Goal: Information Seeking & Learning: Learn about a topic

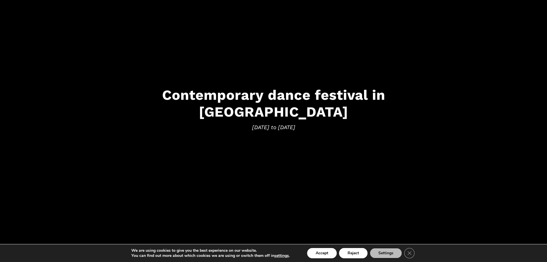
scroll to position [68, 0]
click at [320, 251] on button "Accept" at bounding box center [322, 253] width 30 height 10
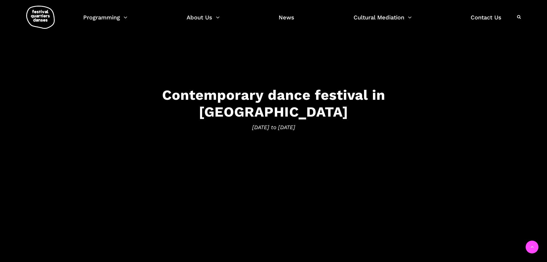
scroll to position [97, 0]
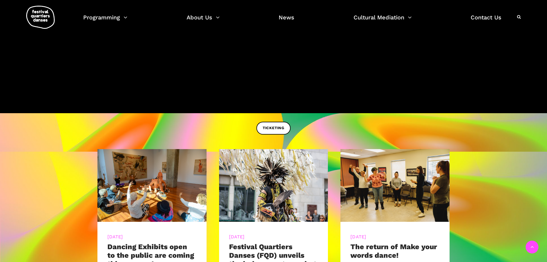
scroll to position [310, 0]
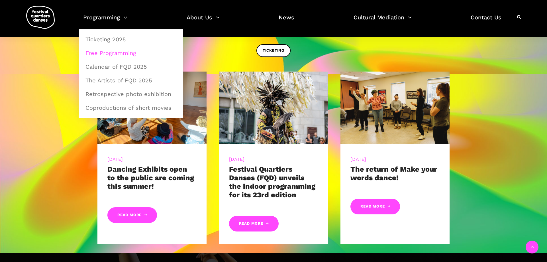
click at [116, 53] on link "Free Programming" at bounding box center [131, 52] width 98 height 13
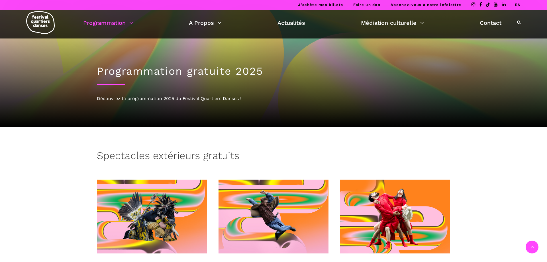
scroll to position [116, 0]
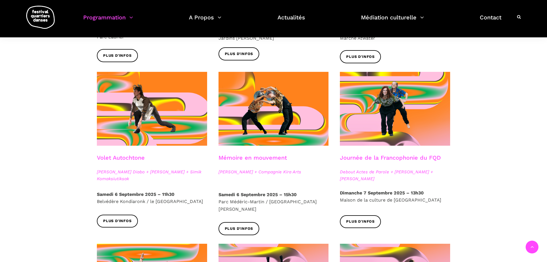
scroll to position [310, 0]
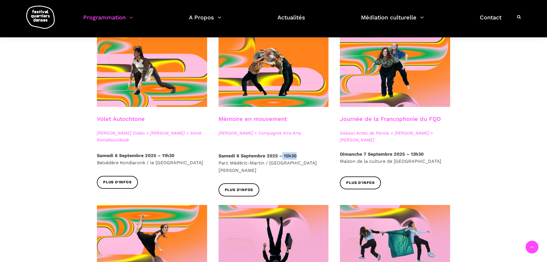
drag, startPoint x: 302, startPoint y: 155, endPoint x: 282, endPoint y: 155, distance: 19.4
click at [282, 155] on p "[DATE] 15h30 [GEOGRAPHIC_DATA] / [GEOGRAPHIC_DATA]" at bounding box center [273, 163] width 110 height 22
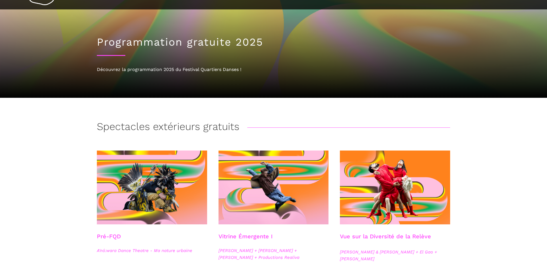
scroll to position [0, 0]
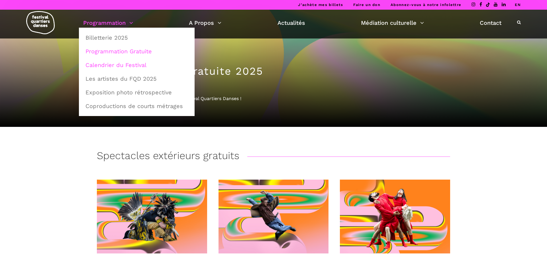
click at [125, 68] on link "Calendrier du Festival" at bounding box center [136, 64] width 109 height 13
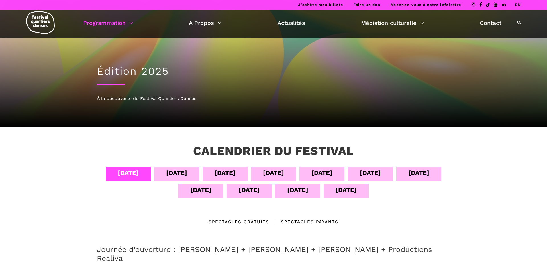
click at [210, 171] on div "06 sept" at bounding box center [224, 174] width 45 height 14
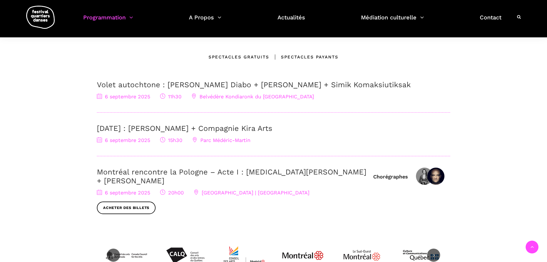
scroll to position [174, 0]
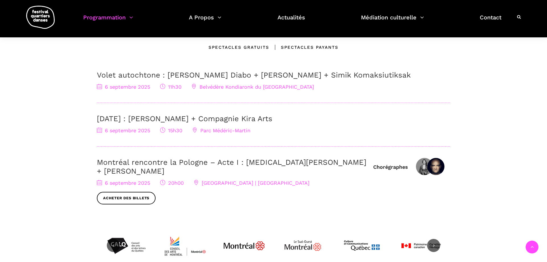
click at [151, 118] on link "6 Septembre : Charles Brecard + Compagnie Kira Arts" at bounding box center [184, 118] width 175 height 9
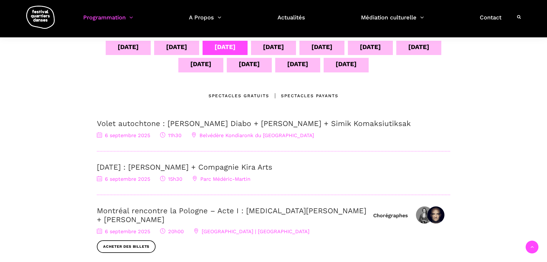
scroll to position [68, 0]
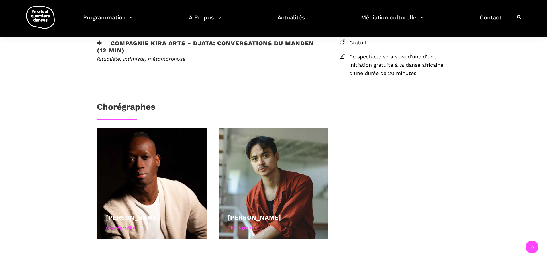
scroll to position [223, 0]
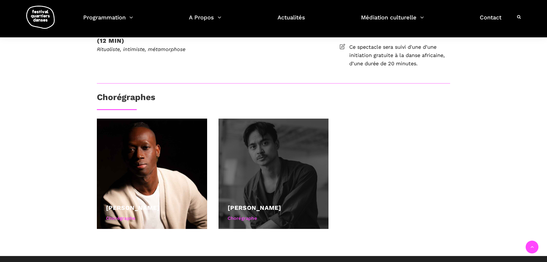
click at [280, 156] on div at bounding box center [273, 173] width 110 height 110
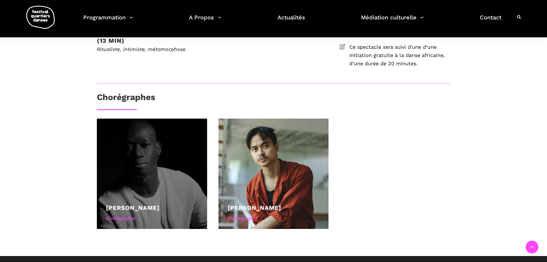
click at [128, 205] on link "[PERSON_NAME]" at bounding box center [133, 207] width 54 height 7
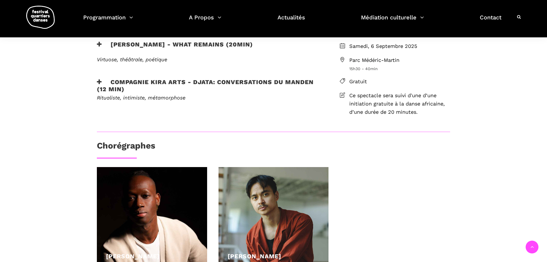
scroll to position [116, 0]
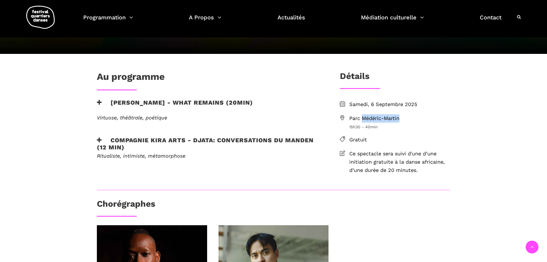
drag, startPoint x: 412, startPoint y: 120, endPoint x: 364, endPoint y: 119, distance: 48.1
click at [364, 119] on span "Parc Médéric-Martin" at bounding box center [399, 118] width 101 height 8
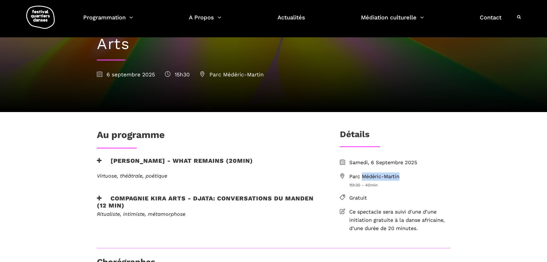
scroll to position [48, 0]
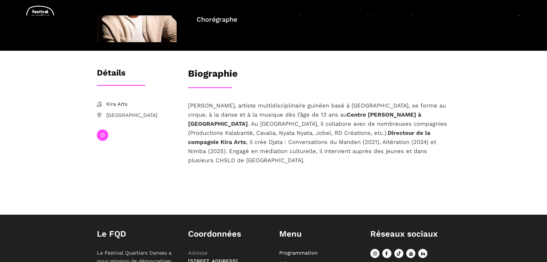
scroll to position [106, 0]
